Goal: Task Accomplishment & Management: Complete application form

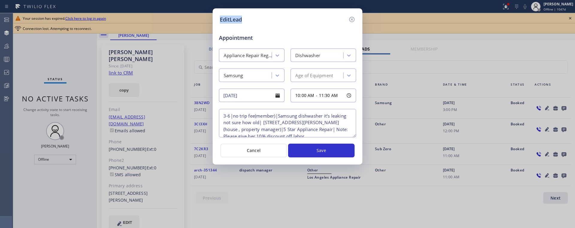
drag, startPoint x: 220, startPoint y: 20, endPoint x: 241, endPoint y: 19, distance: 21.3
click at [241, 19] on h5 "EditLead" at bounding box center [231, 20] width 22 height 8
copy h5 "EditLead"
click at [237, 37] on span "Appointment" at bounding box center [241, 38] width 45 height 8
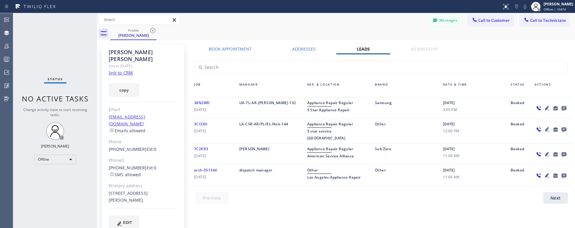
click at [232, 47] on label "Book Appointment" at bounding box center [230, 49] width 43 height 6
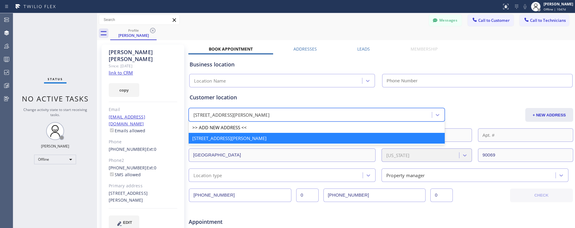
click at [287, 118] on div "[STREET_ADDRESS][PERSON_NAME]" at bounding box center [311, 115] width 241 height 10
click at [248, 20] on div "Messages Call to Customer Call to Technicians Outbound call Location Search loc…" at bounding box center [336, 20] width 478 height 10
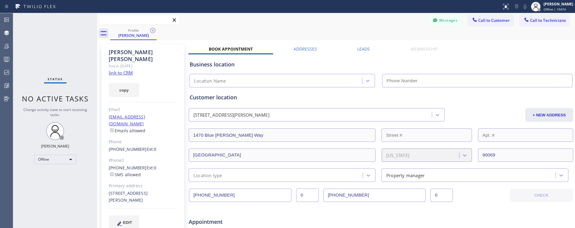
click at [129, 20] on input "text" at bounding box center [139, 20] width 80 height 10
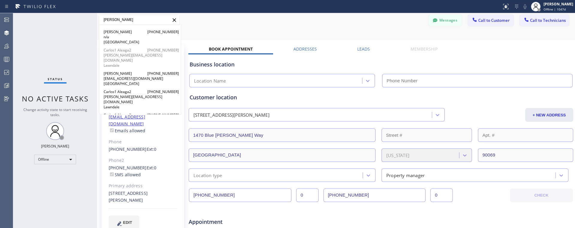
type input "[PERSON_NAME]"
click at [126, 56] on span "[PERSON_NAME][EMAIL_ADDRESS][DOMAIN_NAME]" at bounding box center [140, 58] width 73 height 10
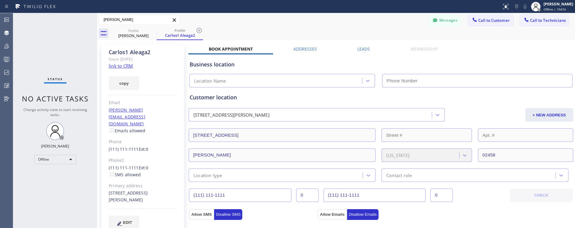
click at [364, 50] on label "Leads" at bounding box center [363, 49] width 13 height 6
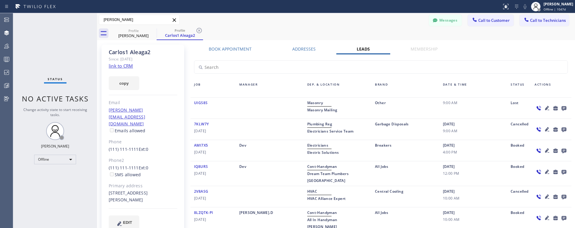
click at [547, 108] on icon at bounding box center [547, 108] width 4 height 4
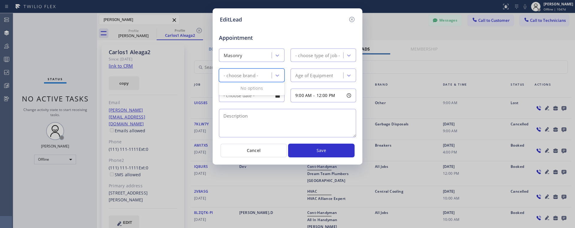
click at [243, 81] on div "- choose brand -" at bounding box center [252, 75] width 66 height 13
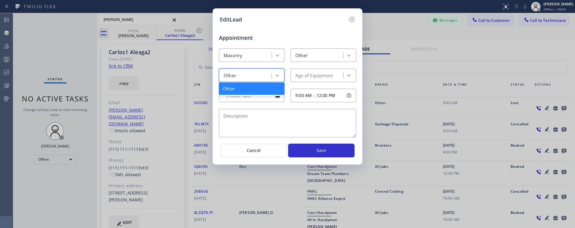
click at [253, 76] on div "Other" at bounding box center [246, 75] width 51 height 10
click at [271, 75] on div "Other" at bounding box center [246, 75] width 51 height 10
click at [241, 89] on div "Other" at bounding box center [252, 89] width 66 height 12
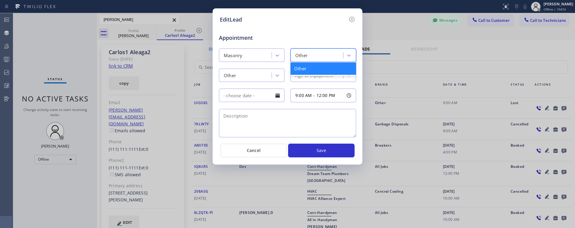
click at [317, 49] on div "Other" at bounding box center [324, 55] width 66 height 13
click at [315, 80] on div "Age of Equipment" at bounding box center [317, 75] width 51 height 10
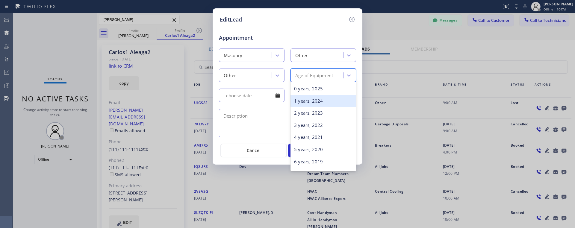
click at [318, 105] on div "1 years, 2024" at bounding box center [324, 101] width 66 height 12
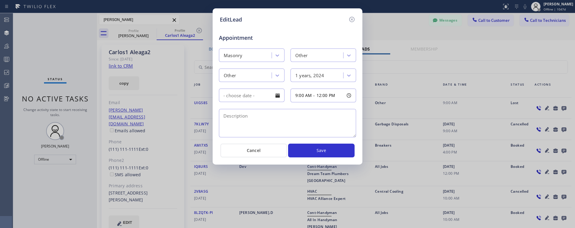
click at [269, 133] on textarea at bounding box center [287, 123] width 137 height 28
type textarea "rttrr"
click at [249, 101] on input "text" at bounding box center [252, 95] width 66 height 13
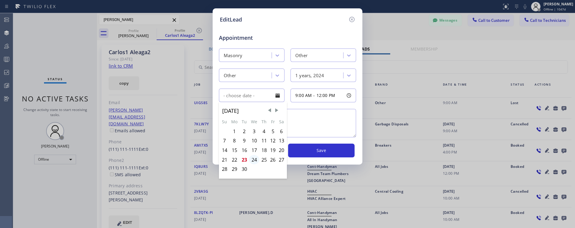
click at [254, 160] on div "24" at bounding box center [254, 160] width 10 height 10
type input "[DATE]"
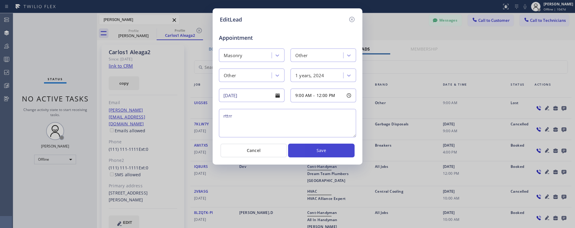
click at [313, 153] on button "Save" at bounding box center [321, 151] width 67 height 14
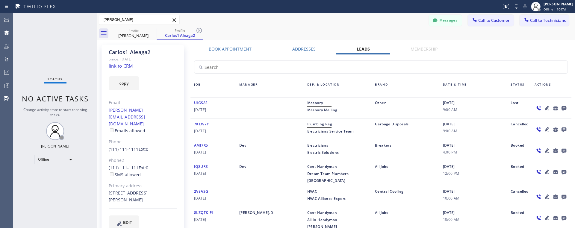
click at [204, 102] on span "UIGS8S" at bounding box center [200, 102] width 13 height 5
click at [547, 108] on icon at bounding box center [547, 108] width 4 height 4
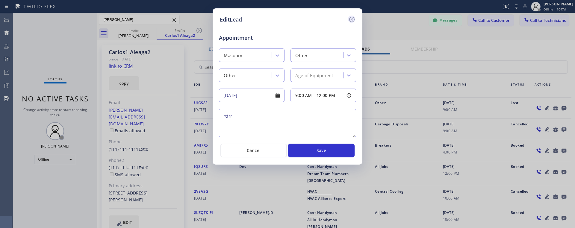
click at [351, 19] on icon at bounding box center [351, 19] width 7 height 7
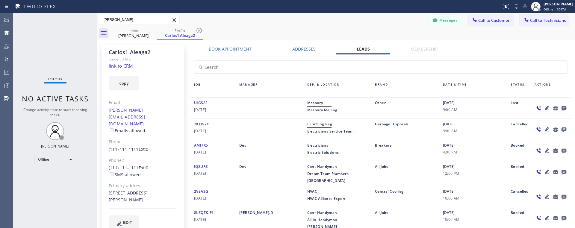
click at [102, 191] on div "Carlos1 Aleaga2 Since: [DATE] link to CRM copy Email [PERSON_NAME][EMAIL_ADDRES…" at bounding box center [143, 141] width 83 height 192
click at [102, 146] on div "Carlos1 Aleaga2 Since: [DATE] link to CRM copy Email [PERSON_NAME][EMAIL_ADDRES…" at bounding box center [143, 141] width 83 height 192
click at [281, 39] on div "Profile [PERSON_NAME] Profile Carlos1 Aleaga2" at bounding box center [342, 33] width 465 height 13
click at [258, 31] on div "Profile [PERSON_NAME] Profile Carlos1 Aleaga2" at bounding box center [342, 33] width 465 height 13
click at [187, 19] on div "[PERSON_NAME] [PHONE_NUMBER] n/a [GEOGRAPHIC_DATA] Carlos1 Aleaga2 [PHONE_NUMBE…" at bounding box center [336, 20] width 478 height 10
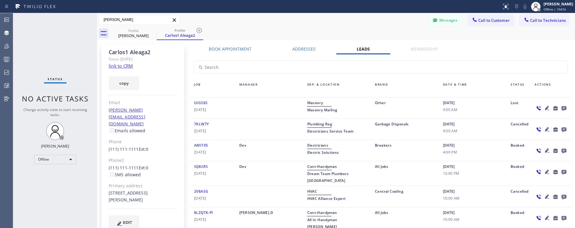
click at [232, 46] on label "Book Appointment" at bounding box center [230, 49] width 43 height 6
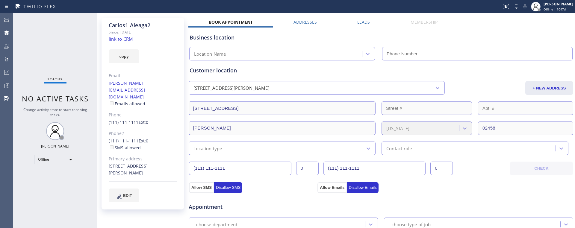
scroll to position [26, 0]
type input "(___) ___-____"
click at [398, 50] on input "(___) ___-____" at bounding box center [477, 54] width 191 height 13
click at [379, 53] on div "Location Name" at bounding box center [284, 54] width 191 height 13
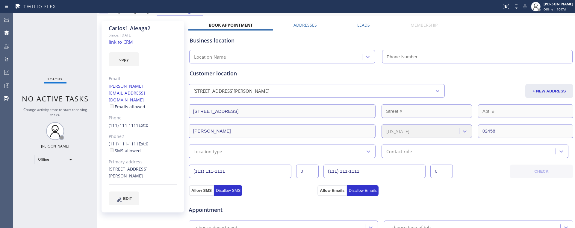
scroll to position [17, 0]
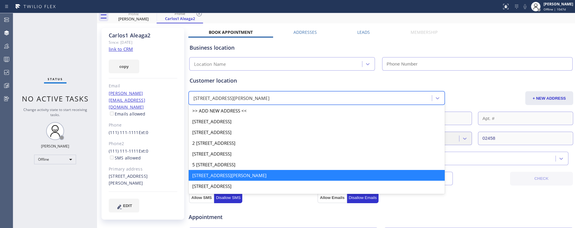
click at [292, 95] on div "[STREET_ADDRESS][PERSON_NAME]" at bounding box center [311, 98] width 241 height 10
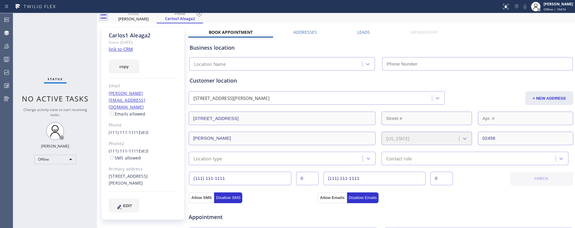
click at [273, 78] on div "Customer location" at bounding box center [381, 81] width 383 height 8
click at [219, 78] on div "Customer location" at bounding box center [381, 81] width 383 height 8
click at [220, 50] on div "Business location" at bounding box center [381, 48] width 383 height 8
drag, startPoint x: 201, startPoint y: 49, endPoint x: 224, endPoint y: 49, distance: 22.8
click at [224, 49] on div "Business location" at bounding box center [381, 48] width 383 height 8
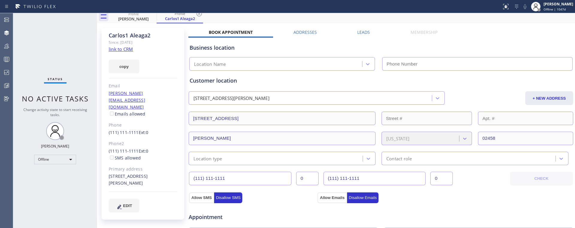
click at [303, 22] on div "Profile [PERSON_NAME] Profile Carlos1 Aleaga2" at bounding box center [342, 16] width 465 height 13
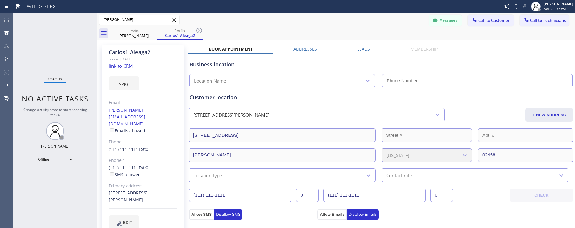
click at [234, 19] on div "[PERSON_NAME] [PHONE_NUMBER] n/a [GEOGRAPHIC_DATA] Carlos1 Aleaga2 [PHONE_NUMBE…" at bounding box center [336, 20] width 478 height 10
click at [378, 79] on div "Location Name" at bounding box center [284, 80] width 191 height 13
click at [382, 29] on div "Profile [PERSON_NAME] Profile Carlos1 Aleaga2" at bounding box center [342, 33] width 465 height 13
click at [359, 47] on label "Leads" at bounding box center [363, 49] width 13 height 6
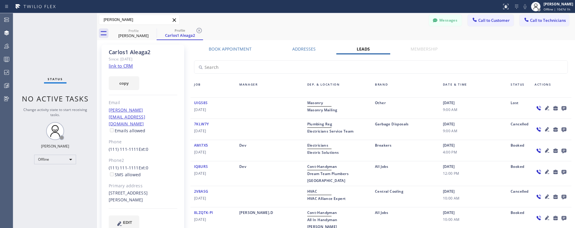
click at [547, 108] on icon at bounding box center [547, 108] width 4 height 4
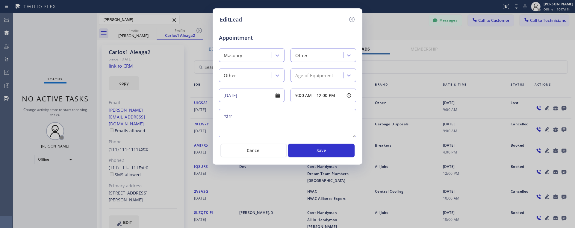
click at [230, 18] on h5 "EditLead" at bounding box center [231, 20] width 22 height 8
copy h5 "EditLead"
click at [320, 98] on span "12:00 PM" at bounding box center [326, 96] width 19 height 6
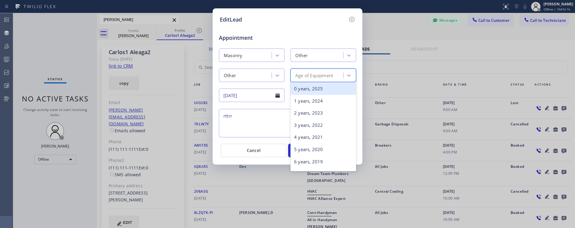
click at [318, 72] on div "Age of Equipment" at bounding box center [317, 75] width 51 height 10
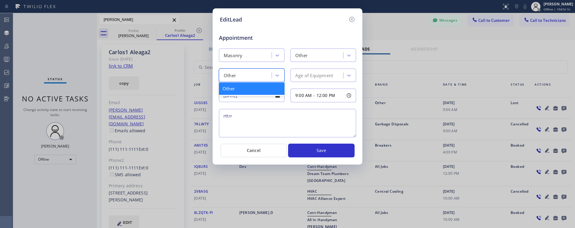
click at [250, 78] on div "Other" at bounding box center [246, 75] width 51 height 10
click at [288, 72] on div "Age of Equipment" at bounding box center [322, 75] width 69 height 13
click at [299, 62] on div "Other" at bounding box center [324, 55] width 66 height 13
click at [283, 68] on div "Other Age of Equipment" at bounding box center [287, 74] width 138 height 15
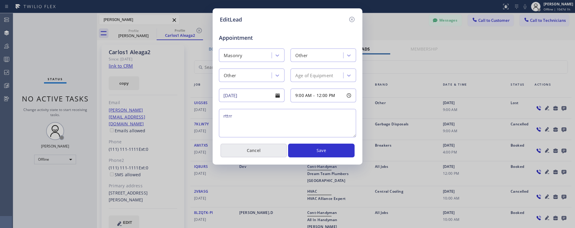
click at [241, 154] on button "Cancel" at bounding box center [253, 151] width 67 height 14
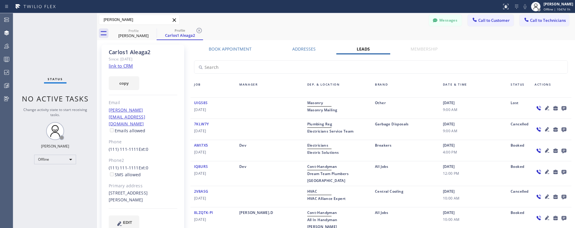
click at [548, 128] on icon at bounding box center [547, 129] width 4 height 4
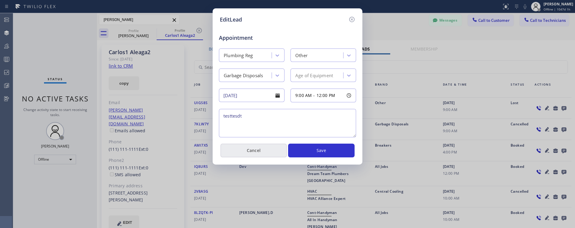
click at [258, 149] on button "Cancel" at bounding box center [253, 151] width 67 height 14
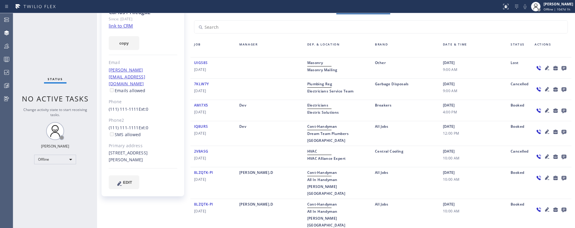
scroll to position [43, 0]
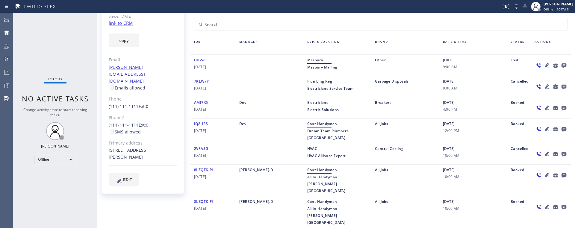
click at [548, 66] on icon at bounding box center [547, 65] width 7 height 7
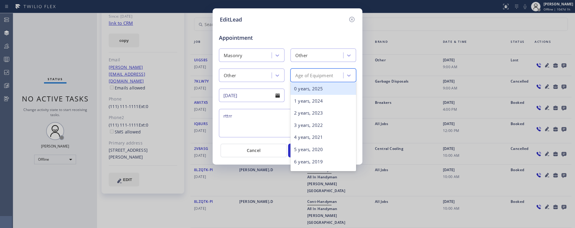
click at [317, 77] on div "Age of Equipment" at bounding box center [314, 75] width 38 height 7
click at [312, 90] on div "0 years, 2025" at bounding box center [324, 89] width 66 height 12
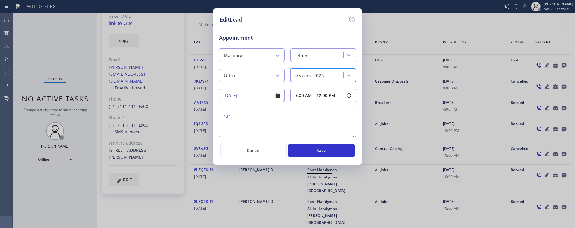
click at [330, 78] on div "0 years, 2025" at bounding box center [317, 75] width 51 height 10
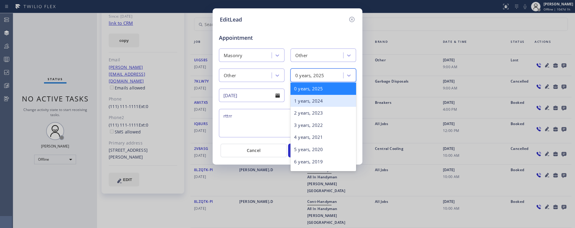
click at [320, 100] on div "1 years, 2024" at bounding box center [324, 101] width 66 height 12
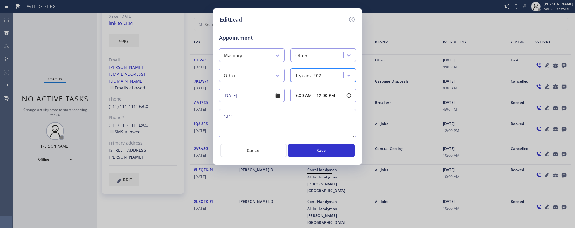
click at [234, 19] on h5 "EditLead" at bounding box center [231, 20] width 22 height 8
copy h5 "EditLead"
click at [237, 79] on div "Other" at bounding box center [246, 75] width 51 height 10
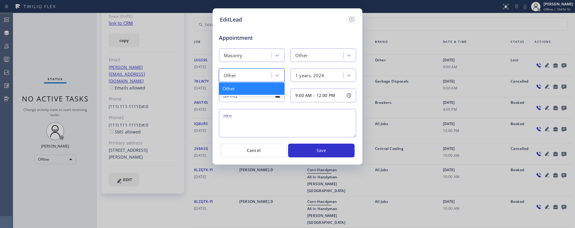
click at [288, 71] on div "1 years, 2024" at bounding box center [322, 75] width 69 height 13
click at [291, 91] on div "9:00 AM - 12:00 PM" at bounding box center [324, 96] width 66 height 14
click at [286, 87] on div "Appointment Masonry Other Other 1 years, 2024 [DATE] 9:00 AM - 12:00 PM rttrr" at bounding box center [287, 83] width 135 height 113
click at [277, 113] on textarea "rttrr" at bounding box center [287, 123] width 137 height 28
click at [280, 55] on icon at bounding box center [277, 55] width 6 height 6
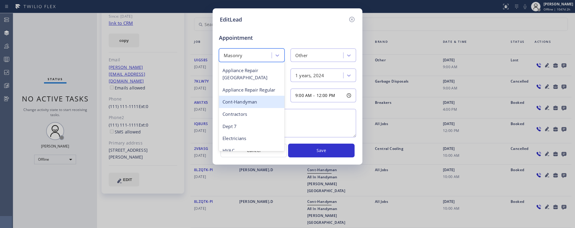
scroll to position [72, 0]
click at [248, 132] on div "Electricians" at bounding box center [252, 138] width 66 height 12
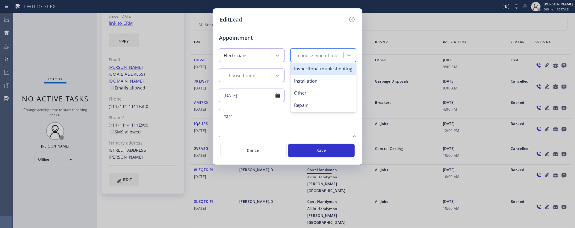
click at [327, 53] on div "- choose type of job -" at bounding box center [317, 55] width 45 height 7
click at [316, 69] on div "Inspection/Troubleshooting" at bounding box center [324, 69] width 66 height 12
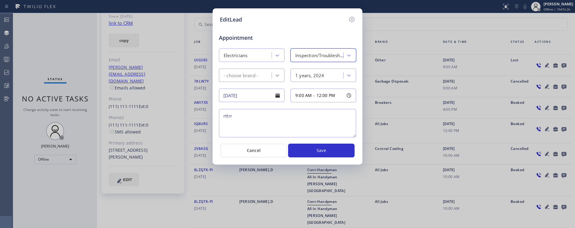
click at [273, 77] on div at bounding box center [277, 75] width 11 height 11
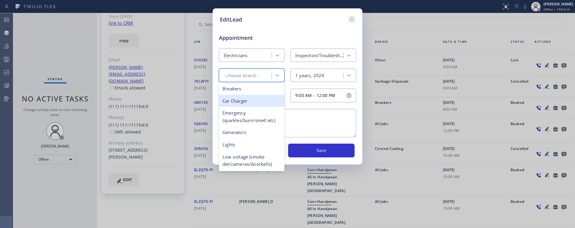
click at [262, 102] on div "Car Charger" at bounding box center [252, 101] width 66 height 12
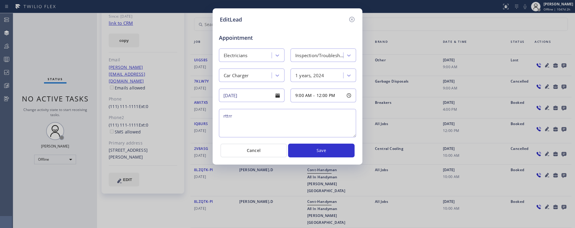
click at [247, 98] on input "[DATE]" at bounding box center [252, 95] width 66 height 13
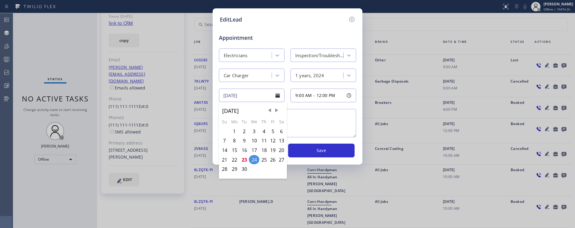
click at [288, 81] on div "1 years, 2024" at bounding box center [322, 75] width 69 height 13
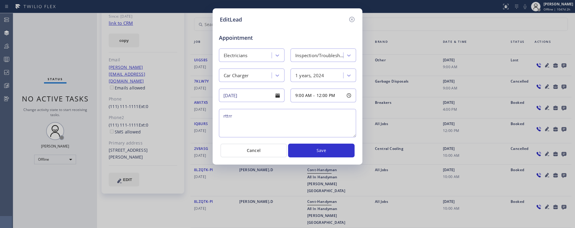
click at [279, 96] on div at bounding box center [278, 95] width 10 height 10
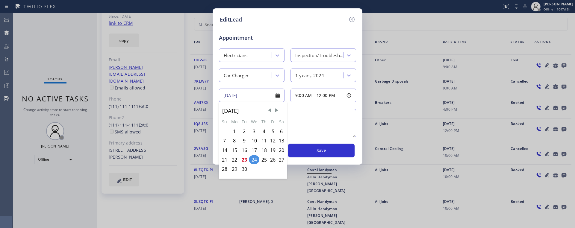
click at [288, 92] on div "9:00 AM - 12:00 PM" at bounding box center [322, 96] width 69 height 14
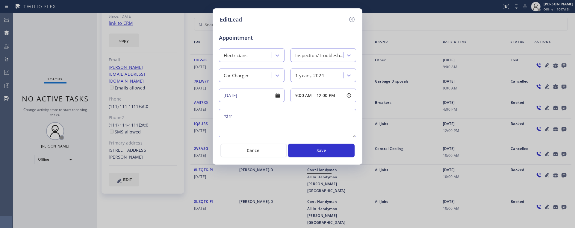
click at [235, 19] on h5 "EditLead" at bounding box center [231, 20] width 22 height 8
click at [234, 38] on span "Appointment" at bounding box center [241, 38] width 45 height 8
drag, startPoint x: 220, startPoint y: 38, endPoint x: 237, endPoint y: 40, distance: 16.8
click at [237, 40] on span "Appointment" at bounding box center [241, 38] width 45 height 8
drag, startPoint x: 255, startPoint y: 37, endPoint x: 220, endPoint y: 36, distance: 35.1
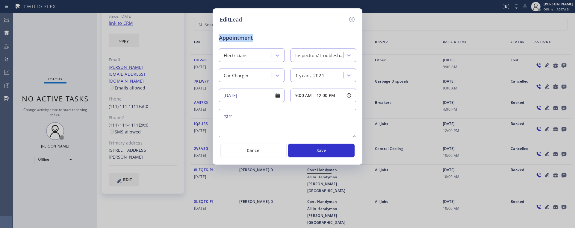
click at [220, 36] on span "Appointment" at bounding box center [241, 38] width 45 height 8
drag, startPoint x: 221, startPoint y: 19, endPoint x: 240, endPoint y: 21, distance: 19.5
click at [240, 21] on h5 "EditLead" at bounding box center [231, 20] width 22 height 8
drag, startPoint x: 243, startPoint y: 21, endPoint x: 219, endPoint y: 20, distance: 23.4
click at [219, 20] on div "EditLead Appointment Electricians Inspection/Troubleshooting Car Charger 1 year…" at bounding box center [288, 86] width 150 height 156
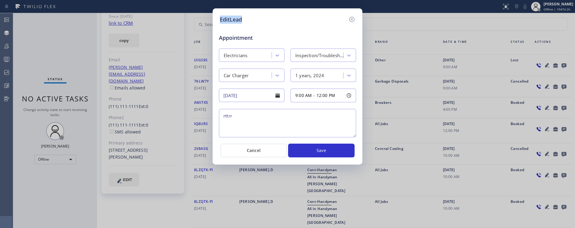
click at [219, 20] on div "EditLead Appointment Electricians Inspection/Troubleshooting Car Charger 1 year…" at bounding box center [288, 86] width 150 height 156
click at [287, 74] on div "Car Charger" at bounding box center [252, 75] width 69 height 13
